Goal: Information Seeking & Learning: Learn about a topic

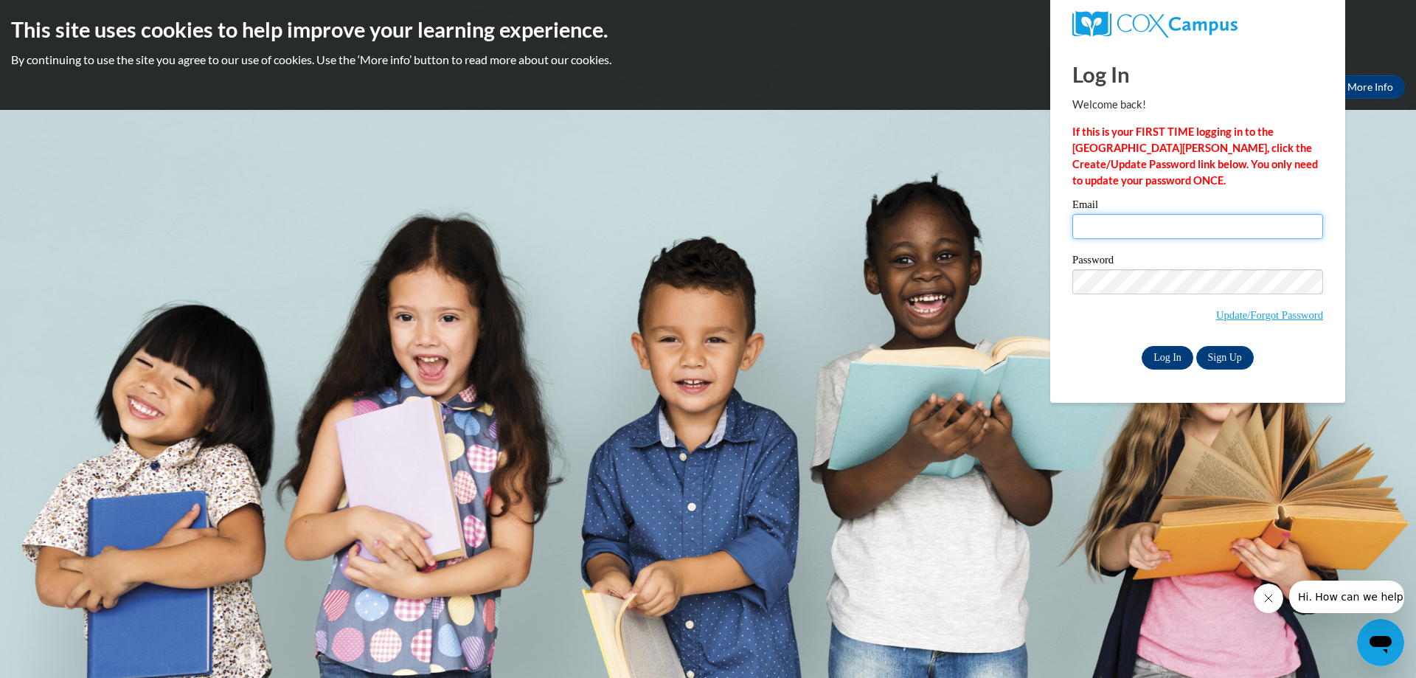
type input "anderson@erinschool.org"
click at [1161, 359] on input "Log In" at bounding box center [1167, 358] width 52 height 24
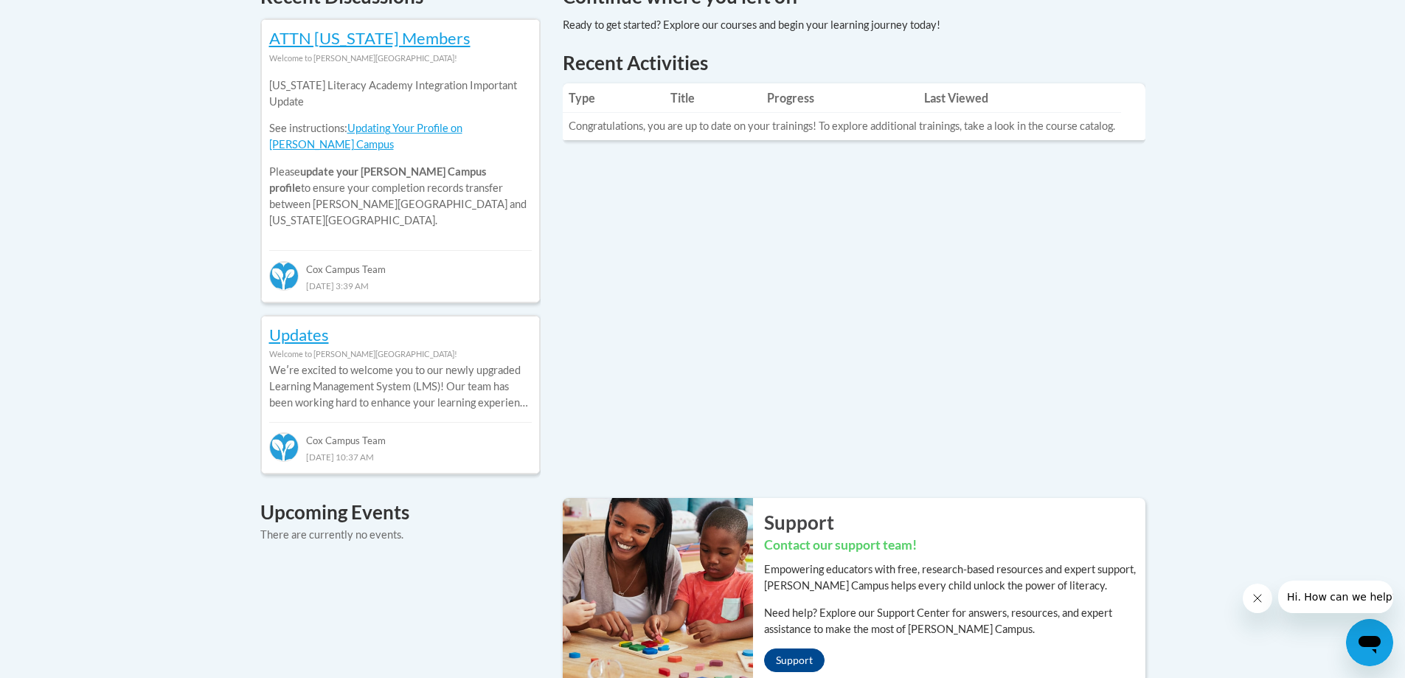
scroll to position [480, 0]
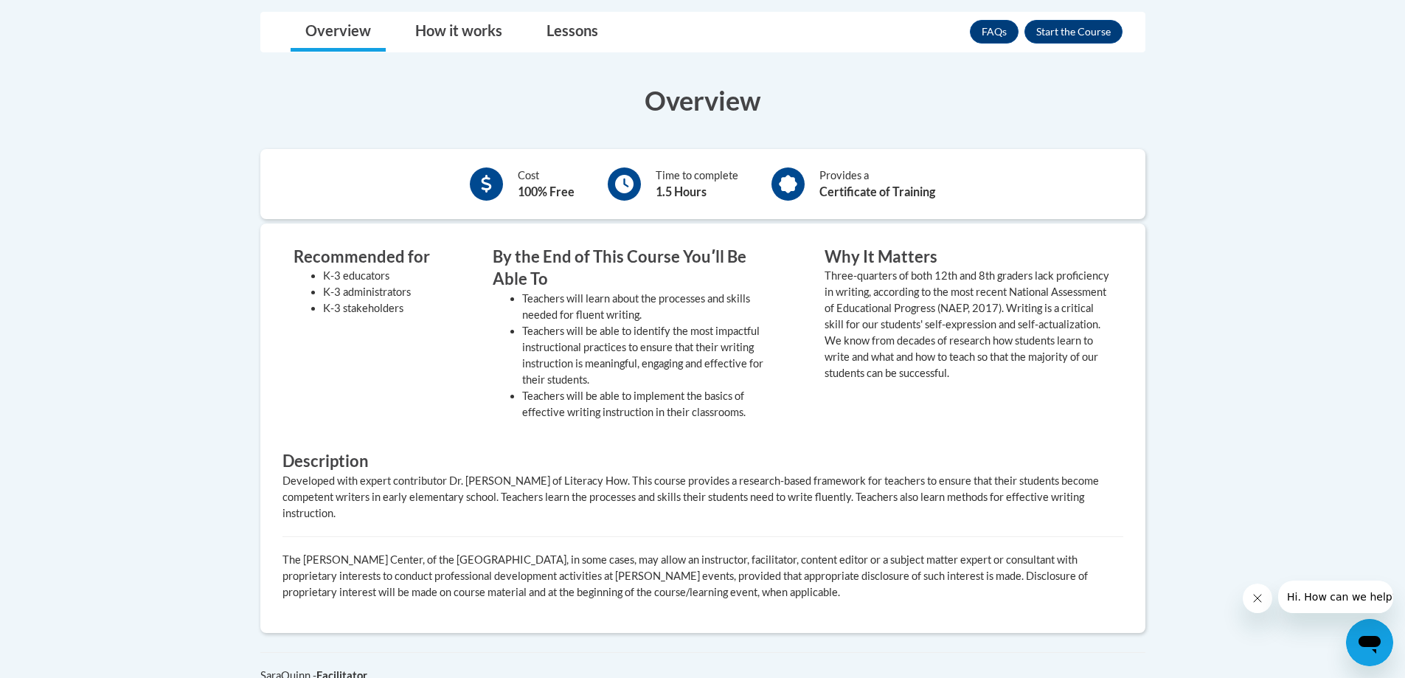
scroll to position [369, 0]
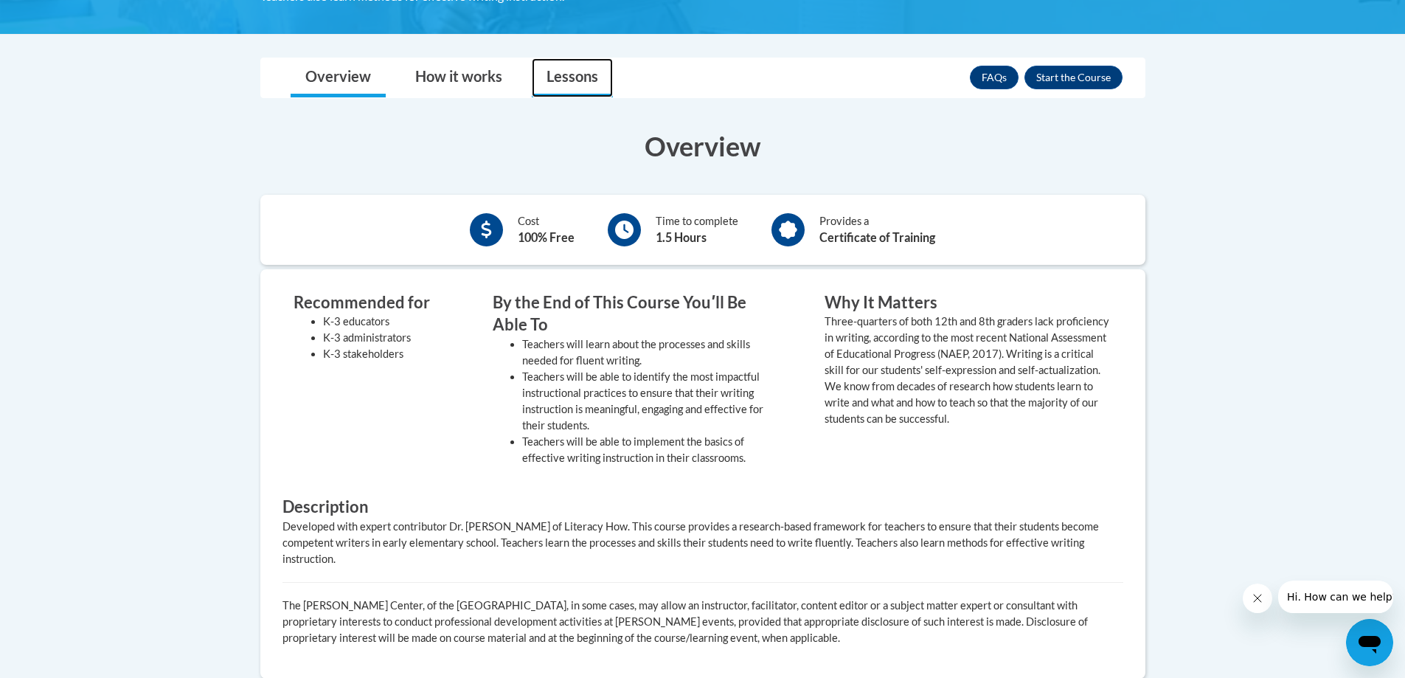
click at [588, 66] on link "Lessons" at bounding box center [572, 77] width 81 height 39
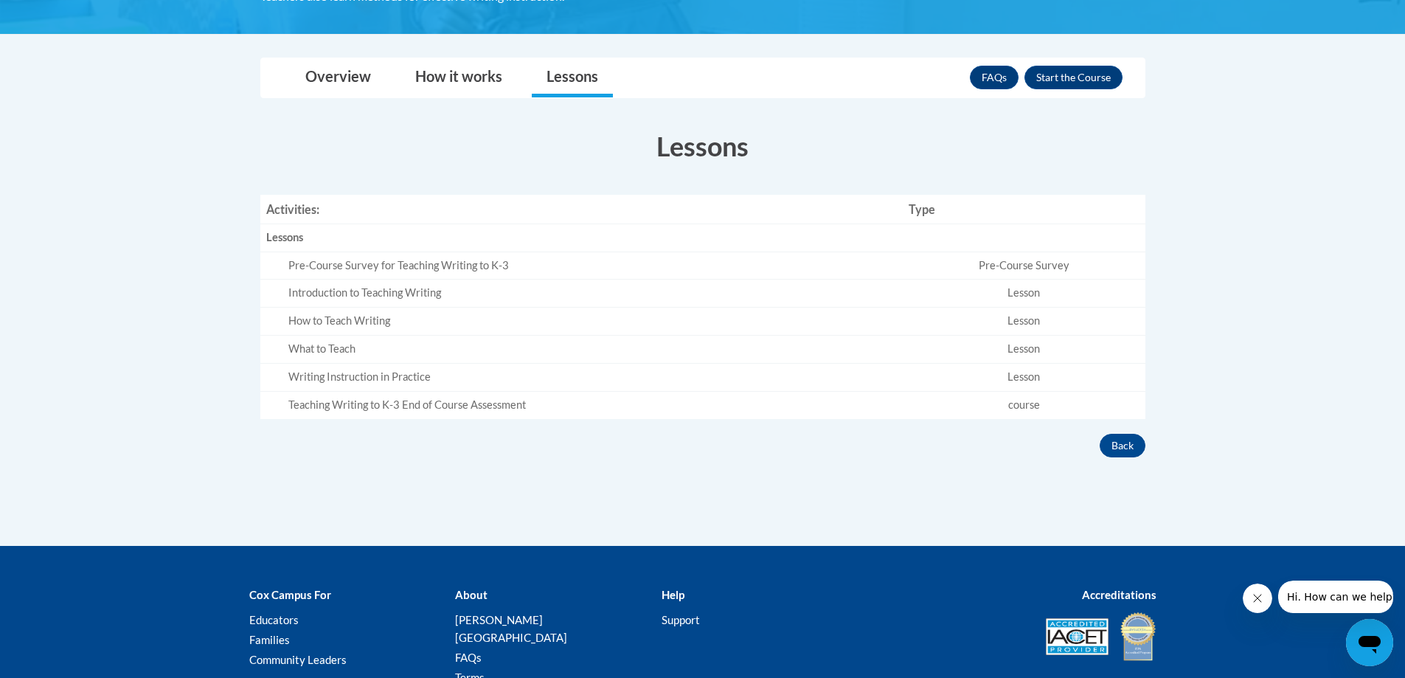
click at [1032, 261] on td "Pre-Course Survey" at bounding box center [1024, 265] width 243 height 28
click at [1088, 74] on button "Enroll" at bounding box center [1073, 78] width 98 height 24
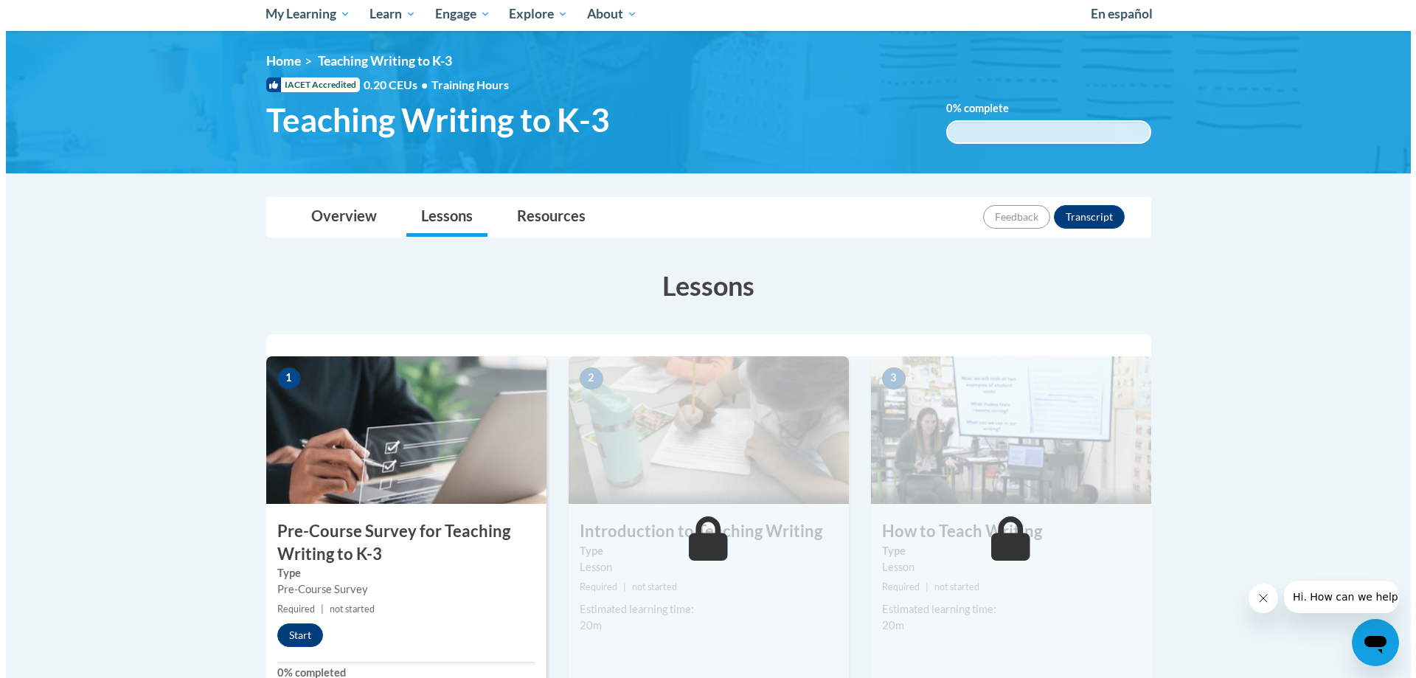
scroll to position [221, 0]
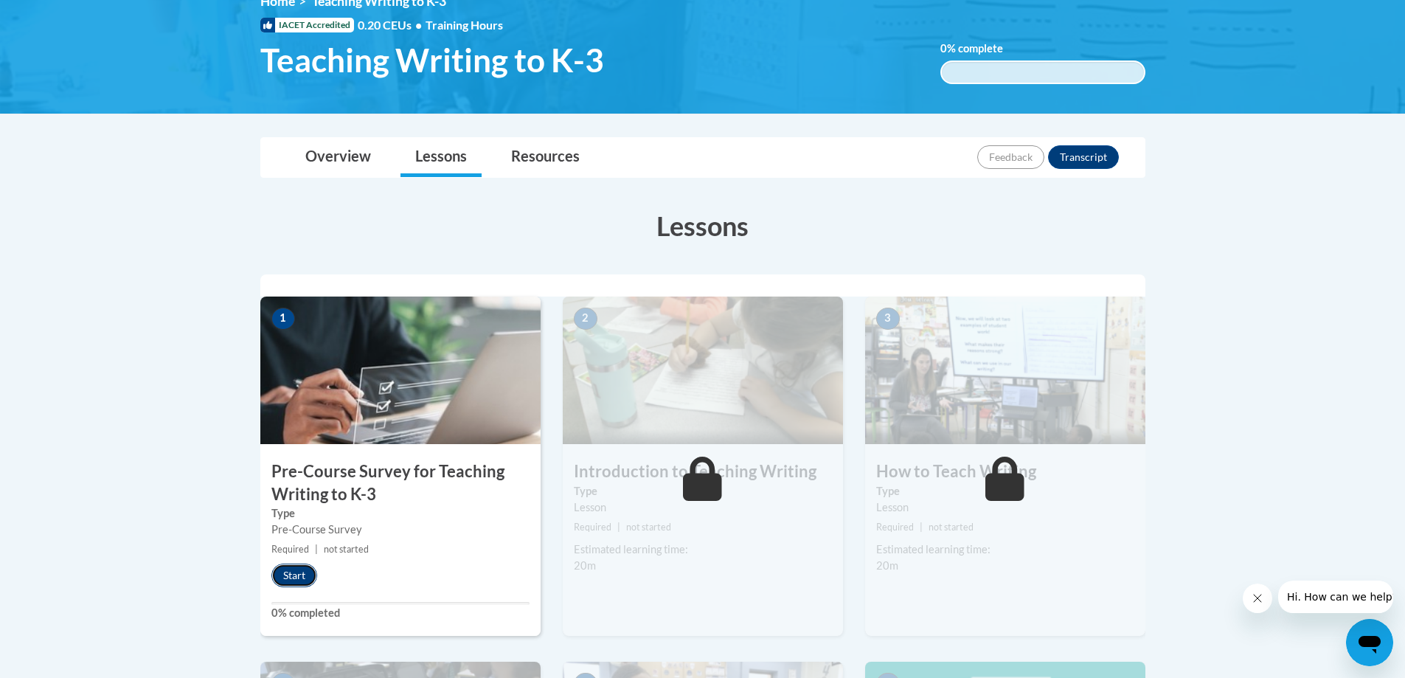
click at [296, 574] on button "Start" at bounding box center [294, 575] width 46 height 24
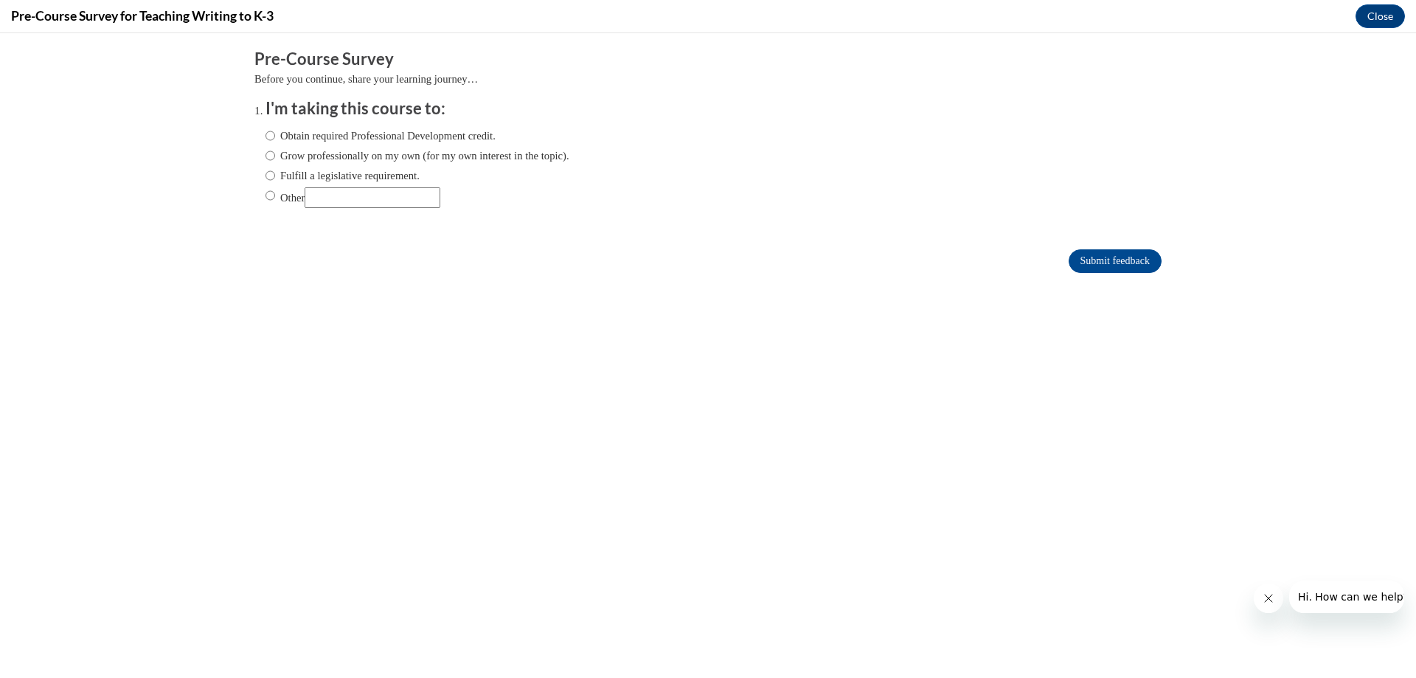
scroll to position [0, 0]
click at [265, 169] on input "Fulfill a legislative requirement." at bounding box center [270, 175] width 10 height 16
radio input "true"
click at [1073, 267] on input "Submit feedback" at bounding box center [1114, 261] width 93 height 24
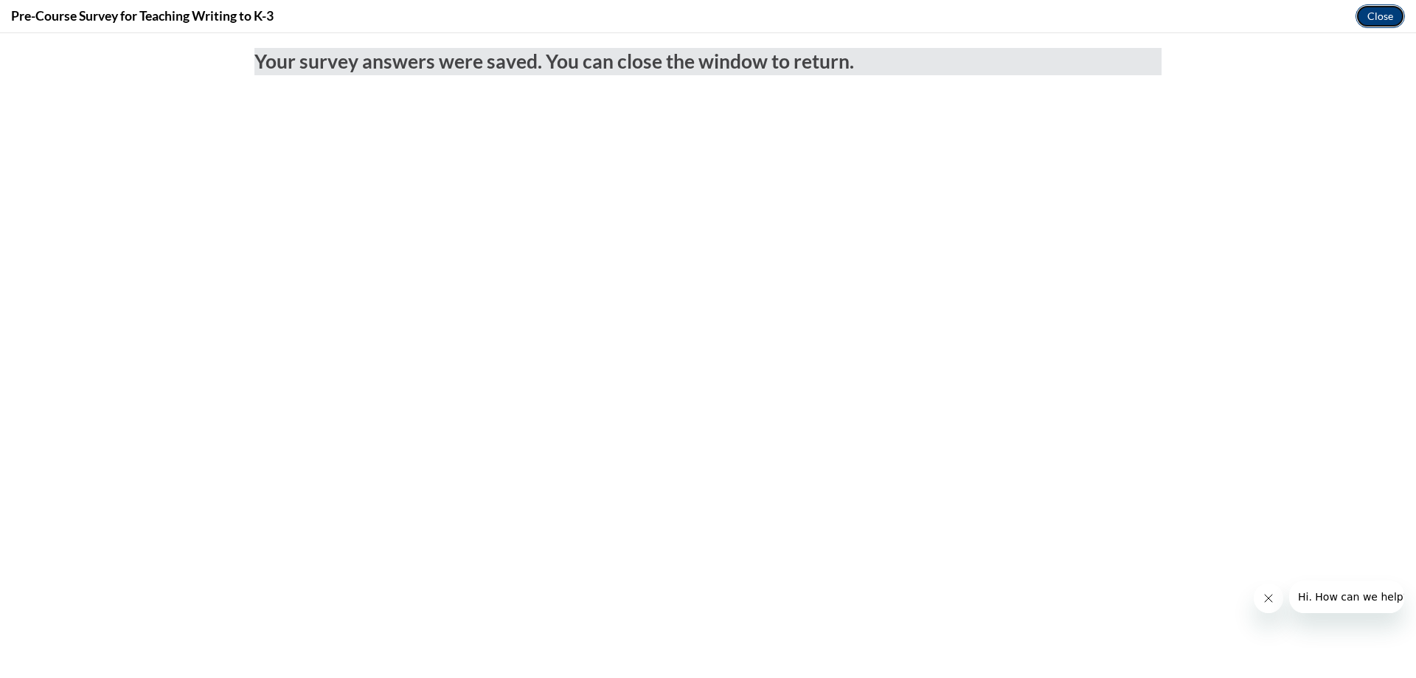
click at [1380, 6] on button "Close" at bounding box center [1379, 16] width 49 height 24
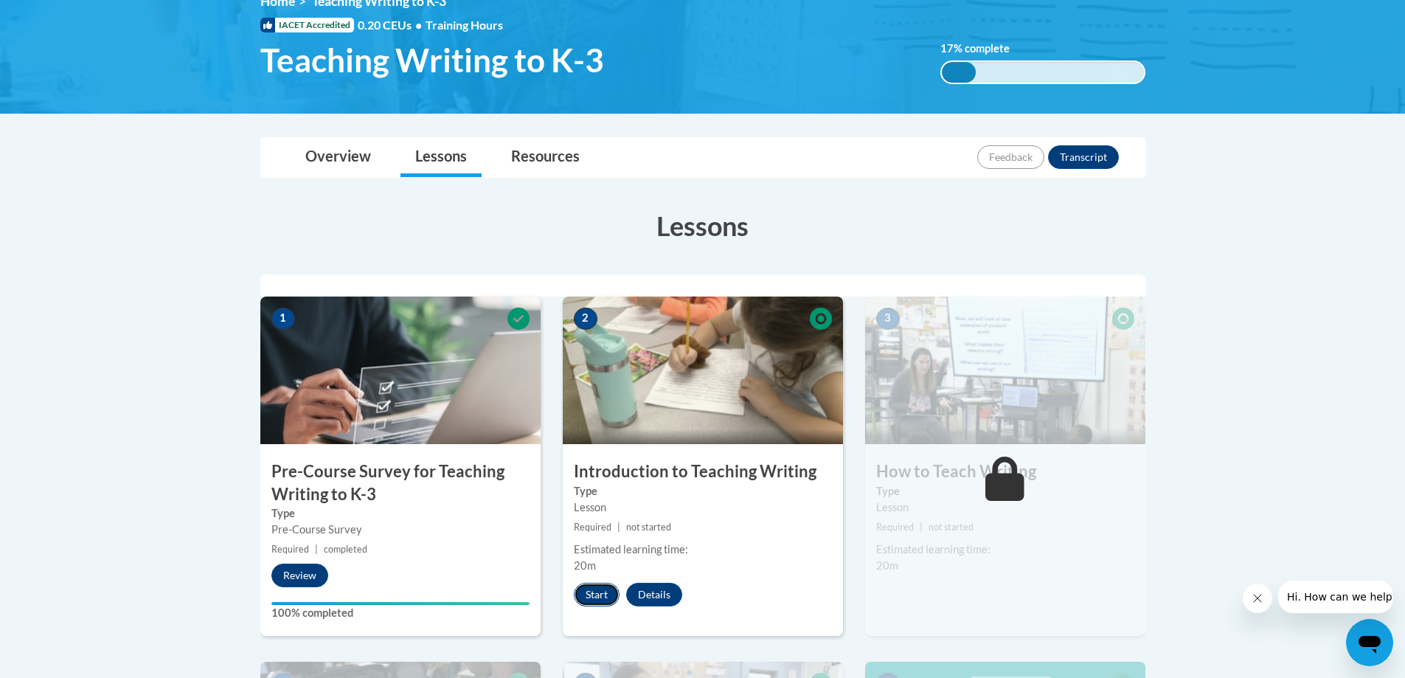
click at [591, 589] on button "Start" at bounding box center [597, 595] width 46 height 24
